Goal: Task Accomplishment & Management: Use online tool/utility

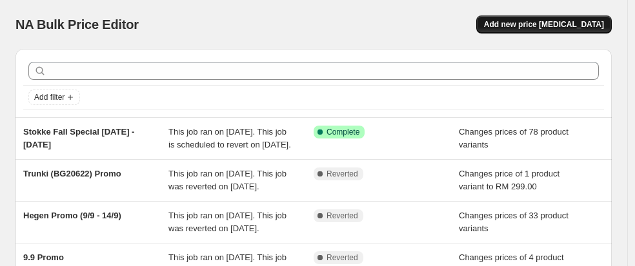
click at [566, 31] on button "Add new price change job" at bounding box center [543, 24] width 135 height 18
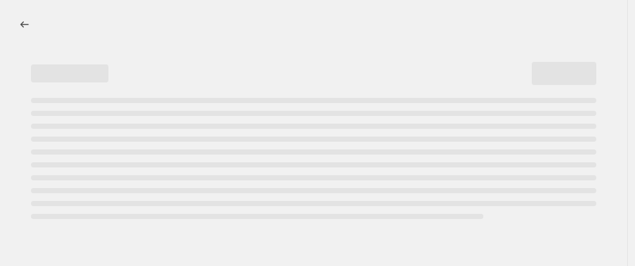
select select "percentage"
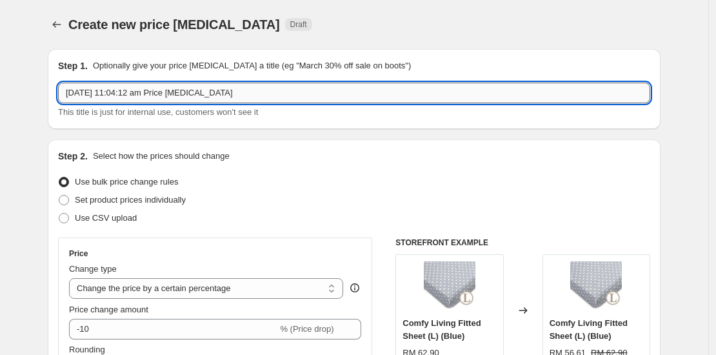
click at [120, 95] on input "9 Oct 2025, 11:04:12 am Price change job" at bounding box center [354, 93] width 592 height 21
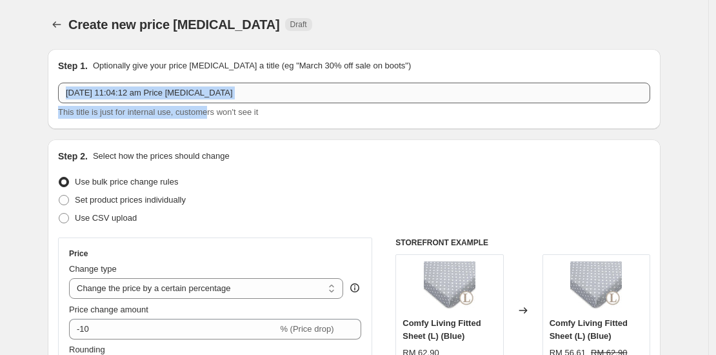
drag, startPoint x: 211, startPoint y: 105, endPoint x: 196, endPoint y: 91, distance: 20.5
click at [196, 91] on div "9 Oct 2025, 11:04:12 am Price change job This title is just for internal use, c…" at bounding box center [354, 101] width 592 height 36
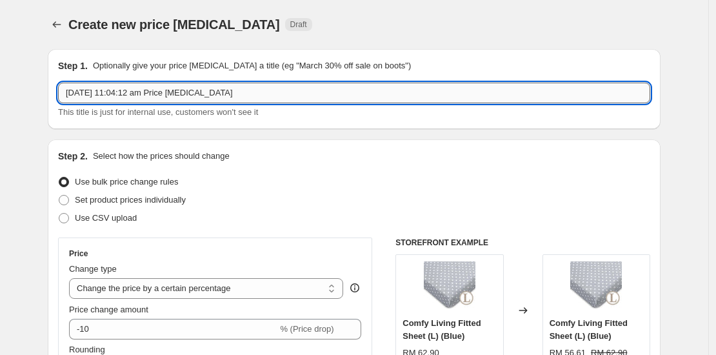
click at [196, 91] on input "9 Oct 2025, 11:04:12 am Price change job" at bounding box center [354, 93] width 592 height 21
type input "r"
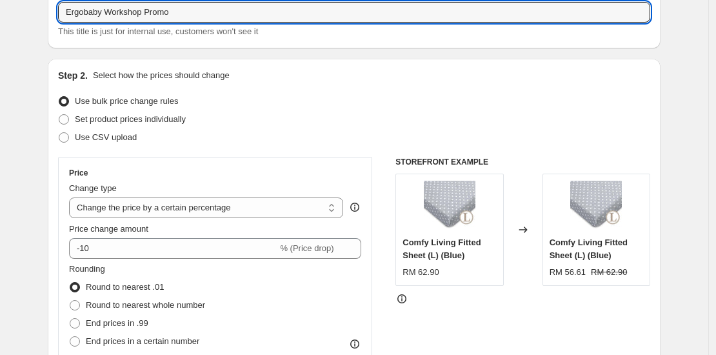
scroll to position [83, 0]
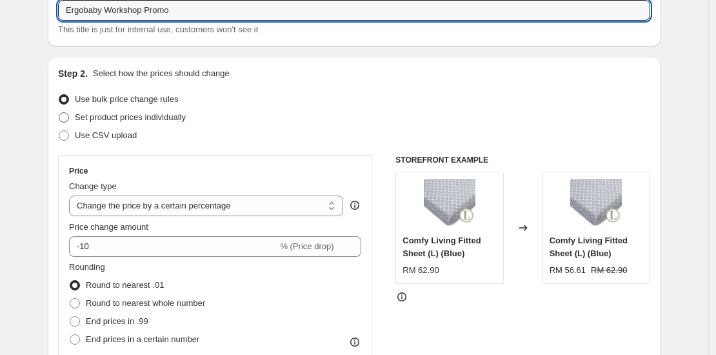
type input "Ergobaby Workshop Promo"
click at [148, 121] on span "Set product prices individually" at bounding box center [130, 117] width 111 height 10
click at [59, 113] on input "Set product prices individually" at bounding box center [59, 112] width 1 height 1
radio input "true"
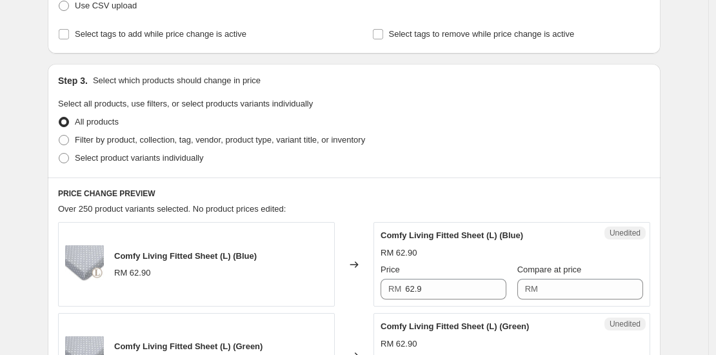
scroll to position [298, 0]
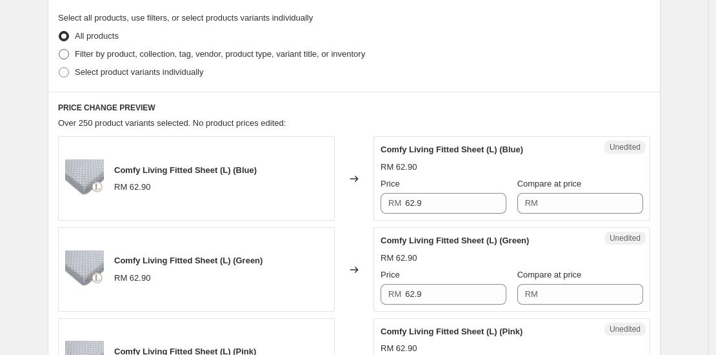
click at [153, 49] on span "Filter by product, collection, tag, vendor, product type, variant title, or inv…" at bounding box center [220, 54] width 290 height 10
click at [59, 49] on input "Filter by product, collection, tag, vendor, product type, variant title, or inv…" at bounding box center [59, 49] width 1 height 1
radio input "true"
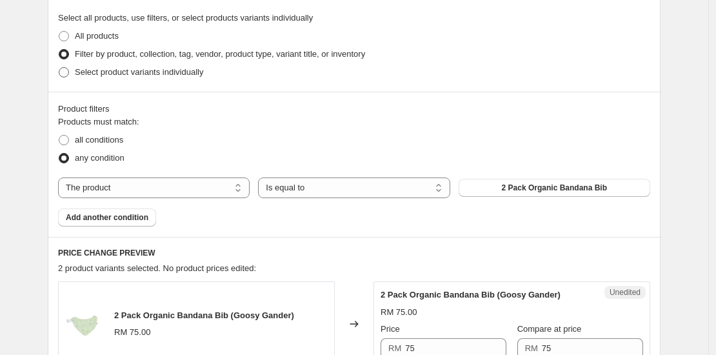
click at [91, 75] on span "Select product variants individually" at bounding box center [139, 72] width 128 height 10
click at [59, 68] on input "Select product variants individually" at bounding box center [59, 67] width 1 height 1
radio input "true"
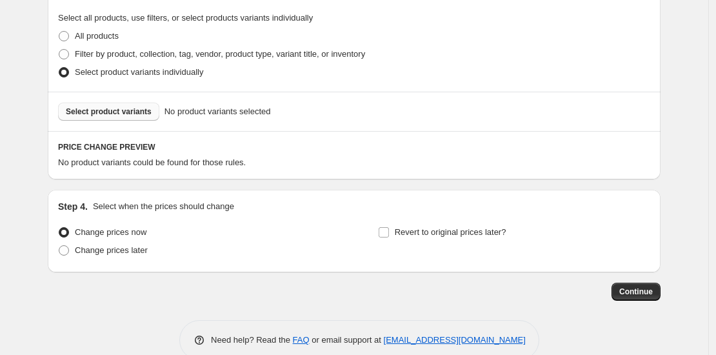
click at [132, 117] on button "Select product variants" at bounding box center [108, 112] width 101 height 18
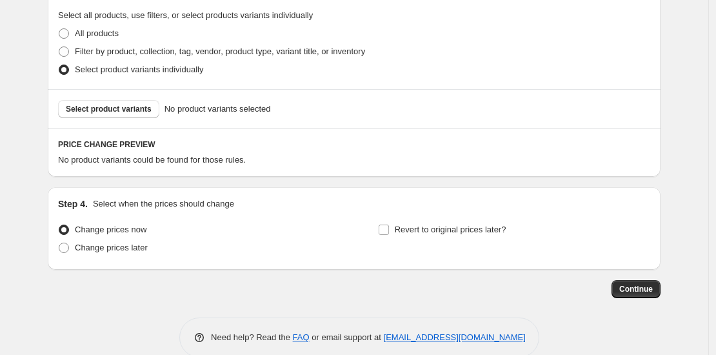
scroll to position [300, 0]
click at [128, 119] on div "Select product variants No product variants selected" at bounding box center [354, 109] width 613 height 39
click at [119, 108] on span "Select product variants" at bounding box center [109, 109] width 86 height 10
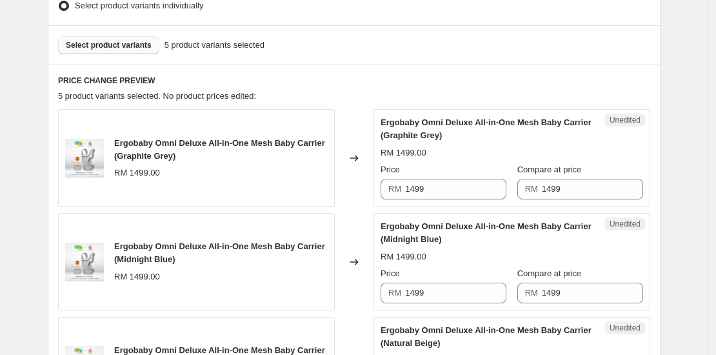
scroll to position [411, 0]
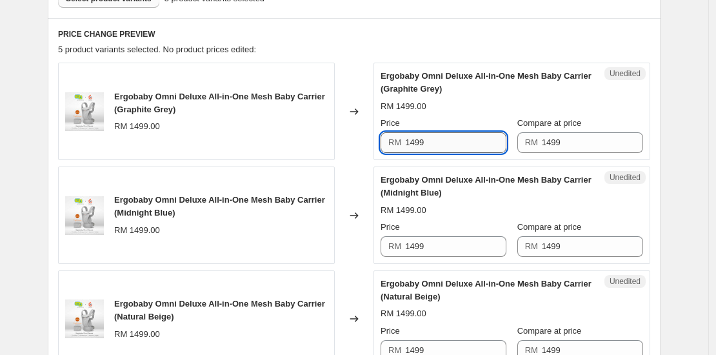
click at [430, 139] on input "1499" at bounding box center [455, 142] width 101 height 21
click at [430, 140] on input "1299" at bounding box center [455, 142] width 101 height 21
drag, startPoint x: 426, startPoint y: 142, endPoint x: 399, endPoint y: 135, distance: 28.5
click at [399, 135] on div "RM 1299" at bounding box center [443, 142] width 126 height 21
type input "1299"
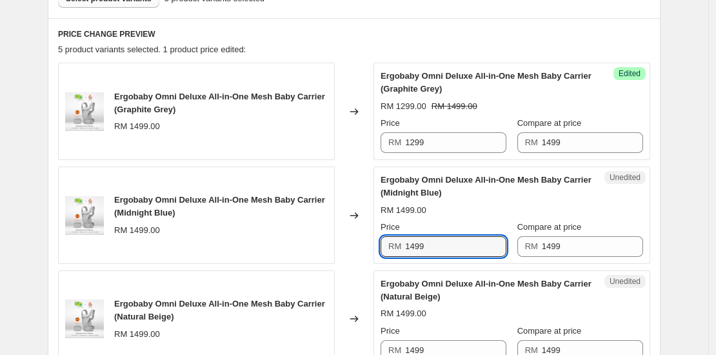
drag, startPoint x: 428, startPoint y: 246, endPoint x: 380, endPoint y: 241, distance: 47.4
click at [380, 241] on div "Unedited Ergobaby Omni Deluxe All-in-One Mesh Baby Carrier (Midnight Blue) RM 1…" at bounding box center [511, 214] width 277 height 97
paste input "2"
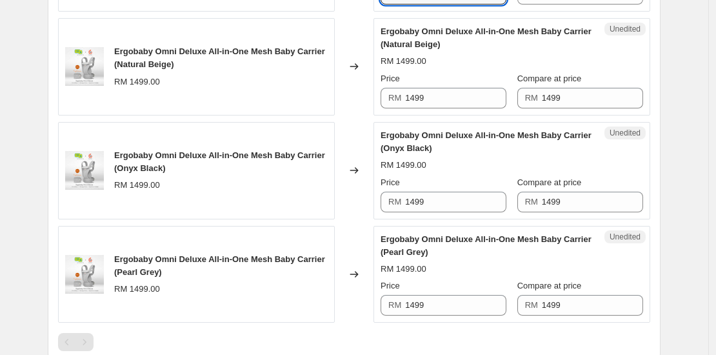
scroll to position [768, 0]
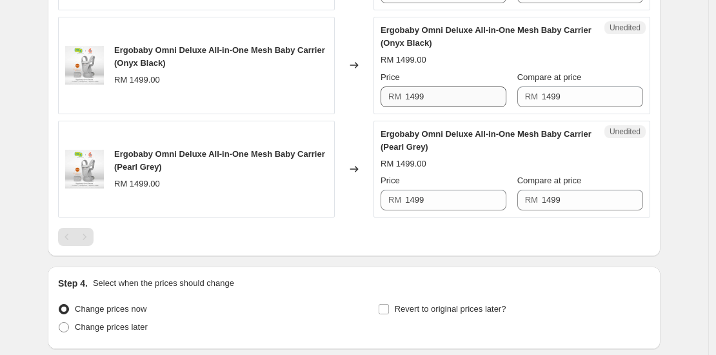
type input "1299"
drag, startPoint x: 431, startPoint y: 98, endPoint x: 384, endPoint y: 93, distance: 47.4
click at [384, 93] on div "RM 1499" at bounding box center [443, 96] width 126 height 21
paste input "2"
type input "1299"
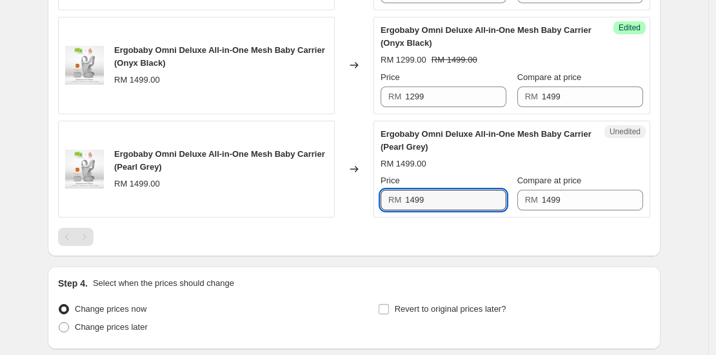
drag, startPoint x: 439, startPoint y: 201, endPoint x: 362, endPoint y: 193, distance: 77.1
click at [362, 193] on div "Ergobaby Omni Deluxe All-in-One Mesh Baby Carrier (Pearl Grey) RM 1499.00 Chang…" at bounding box center [354, 169] width 592 height 97
paste input "2"
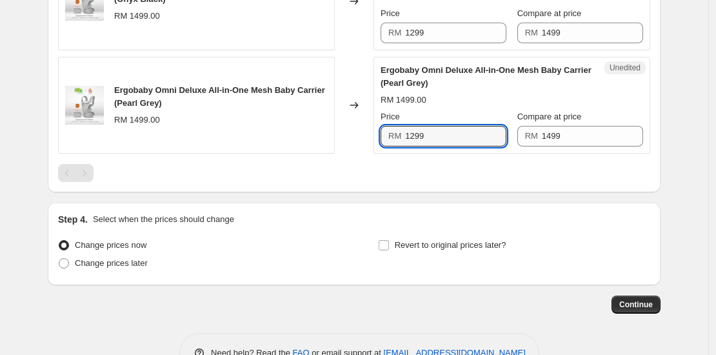
scroll to position [830, 0]
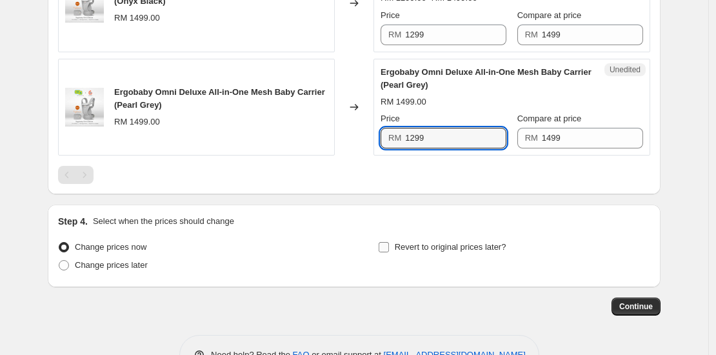
type input "1299"
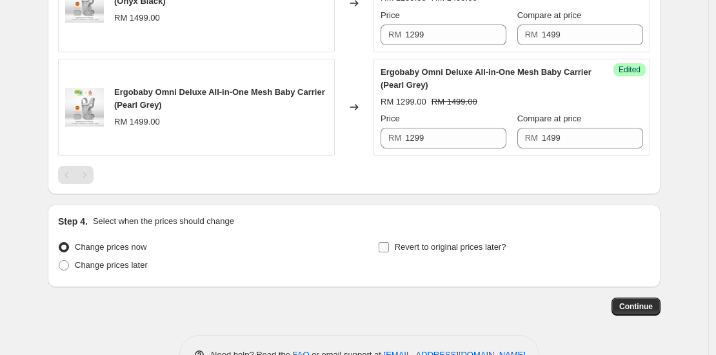
click at [389, 244] on input "Revert to original prices later?" at bounding box center [384, 247] width 10 height 10
checkbox input "true"
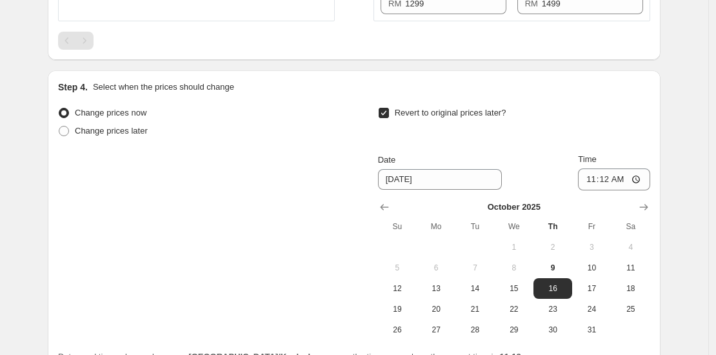
scroll to position [1012, 0]
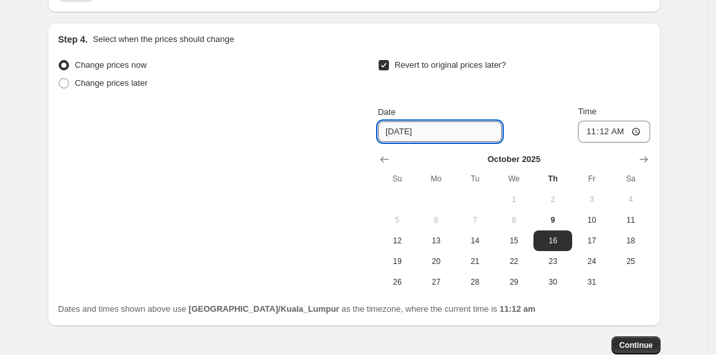
click at [454, 131] on input "10/16/2025" at bounding box center [440, 131] width 124 height 21
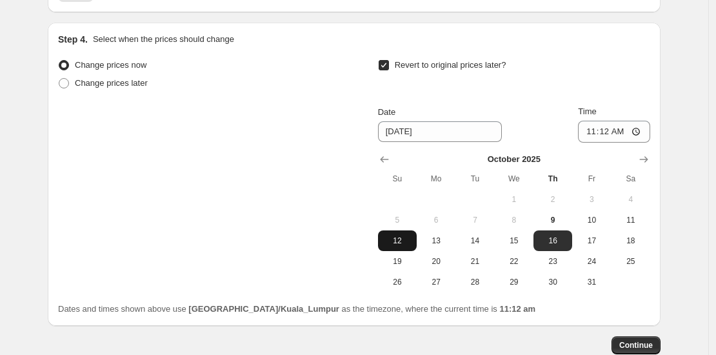
click at [398, 241] on span "12" at bounding box center [397, 240] width 28 height 10
type input "10/12/2025"
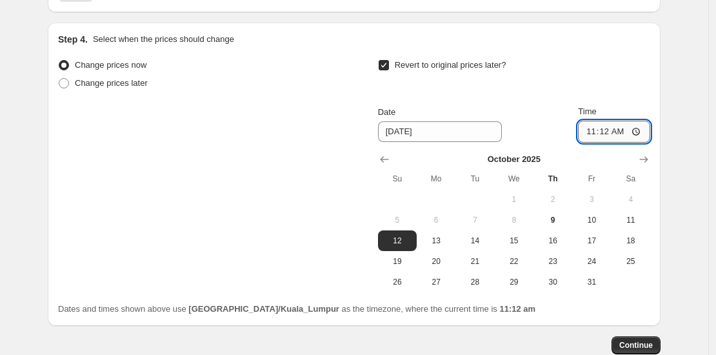
click at [605, 126] on input "11:12" at bounding box center [614, 132] width 72 height 22
click at [593, 130] on input "11:12" at bounding box center [614, 132] width 72 height 22
type input "11:59"
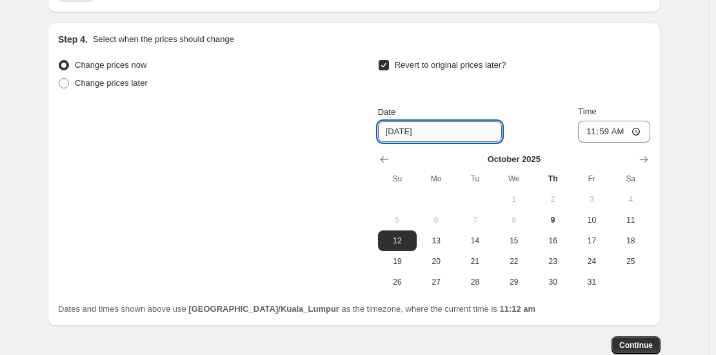
click at [395, 130] on input "10/12/2025" at bounding box center [440, 131] width 124 height 21
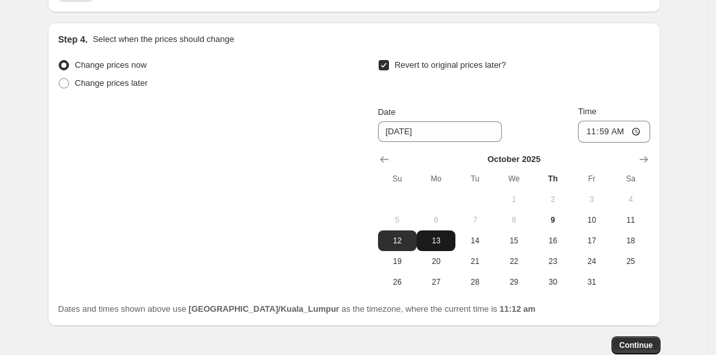
click at [440, 230] on button "13" at bounding box center [436, 240] width 39 height 21
type input "10/13/2025"
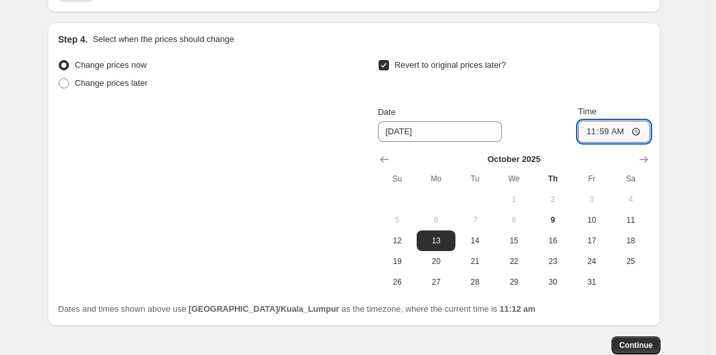
click at [597, 127] on input "11:59" at bounding box center [614, 132] width 72 height 22
type input "00:05"
click at [598, 100] on div "Revert to original prices later? Date 10/13/2025 Time 00:05 October 2025 Su Mo …" at bounding box center [514, 174] width 272 height 236
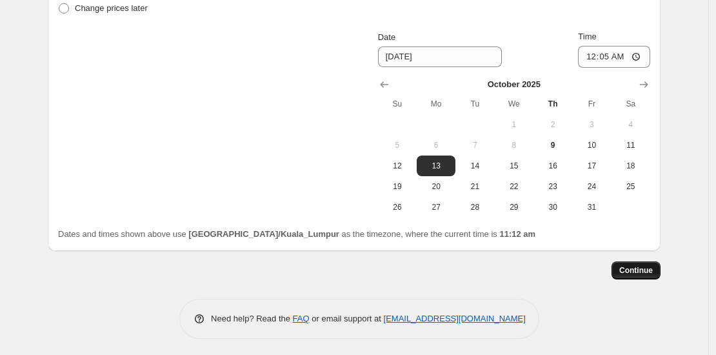
click at [636, 266] on span "Continue" at bounding box center [636, 270] width 34 height 10
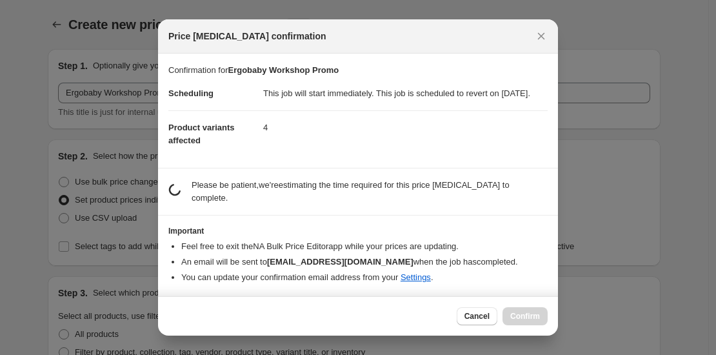
scroll to position [0, 0]
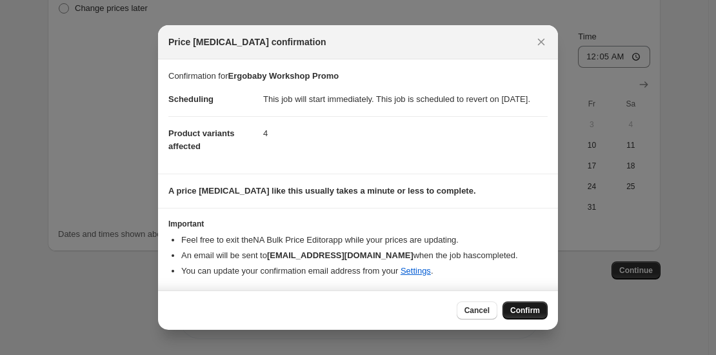
click at [538, 266] on span "Confirm" at bounding box center [525, 310] width 30 height 10
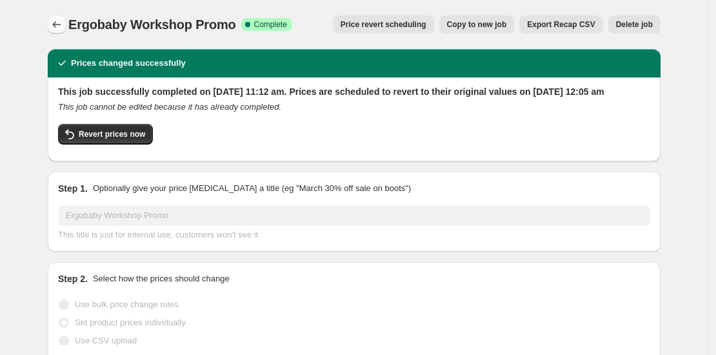
click at [63, 23] on icon "Price change jobs" at bounding box center [56, 24] width 13 height 13
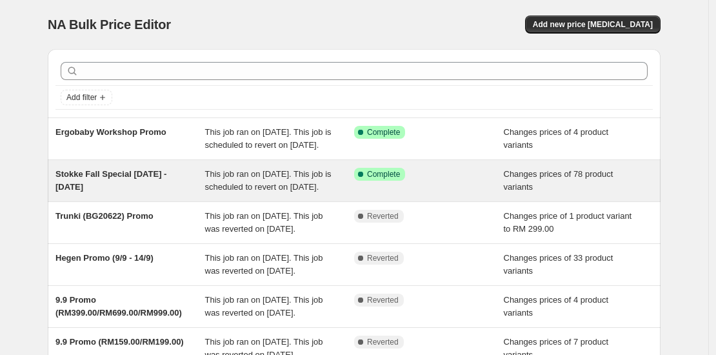
click at [86, 192] on span "Stokke Fall Special 26th Sept - 27th Oct" at bounding box center [110, 180] width 111 height 23
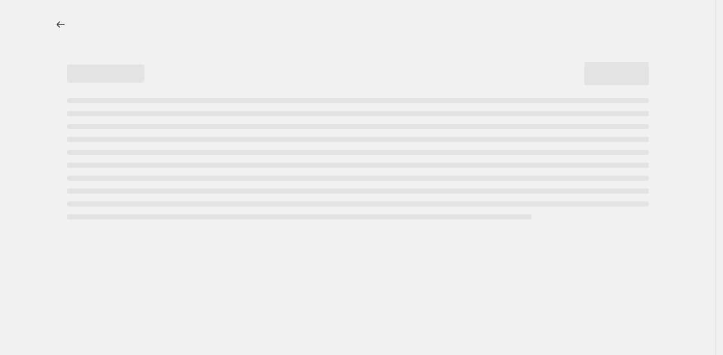
select select "collection"
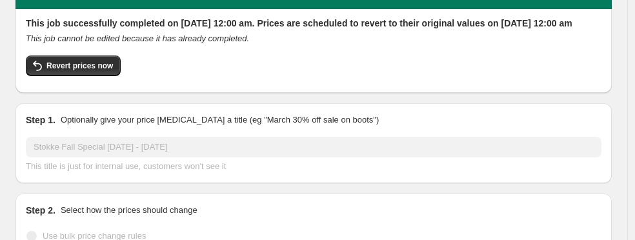
scroll to position [95, 0]
